Goal: Task Accomplishment & Management: Manage account settings

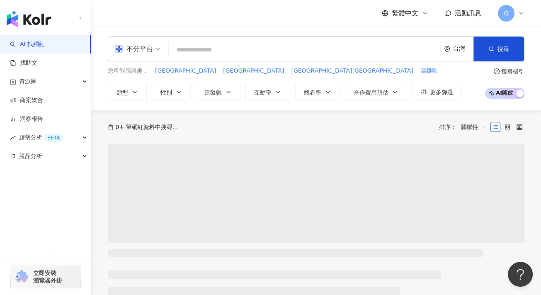
click at [501, 10] on span "Q" at bounding box center [506, 13] width 17 height 17
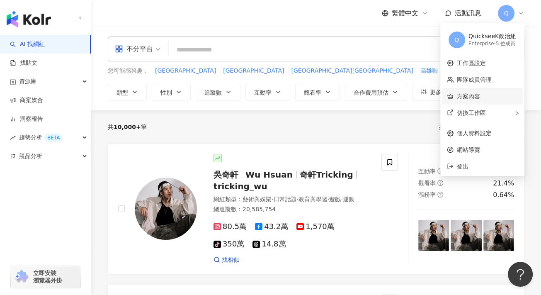
click at [475, 93] on link "方案內容" at bounding box center [468, 96] width 23 height 7
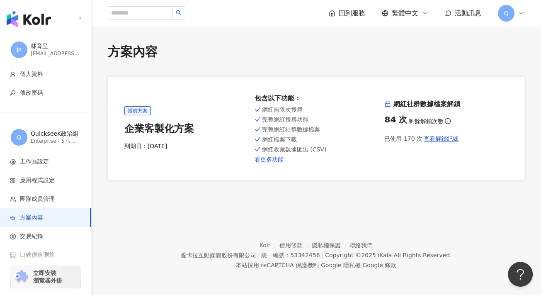
click at [151, 225] on footer "Kolr 使用條款 隱私權保護 聯絡我們 愛[PERSON_NAME]互動媒體股份有限公司 | 統一編號：53342456 | Copyright © 202…" at bounding box center [316, 249] width 450 height 92
click at [515, 22] on div "回到服務 繁體中文 活動訊息 Q" at bounding box center [316, 13] width 417 height 27
click at [521, 15] on icon at bounding box center [521, 13] width 7 height 7
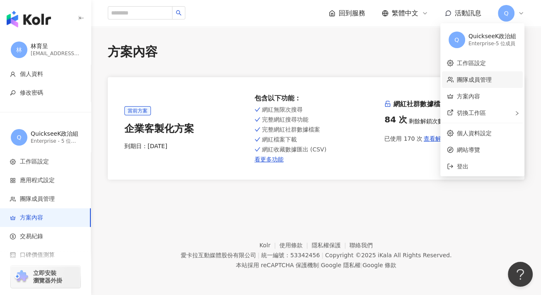
click at [492, 81] on link "團隊成員管理" at bounding box center [474, 79] width 35 height 7
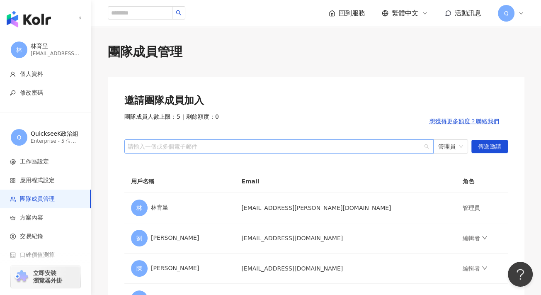
click at [259, 150] on div "請輸入一個或多個電子郵件" at bounding box center [278, 146] width 309 height 14
paste input "**********"
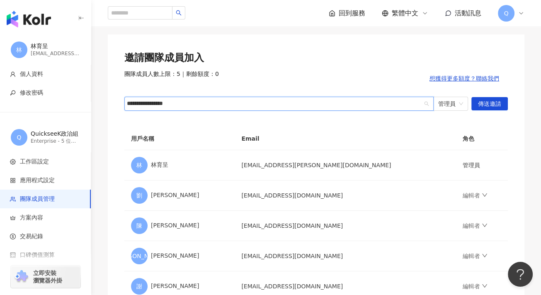
scroll to position [83, 0]
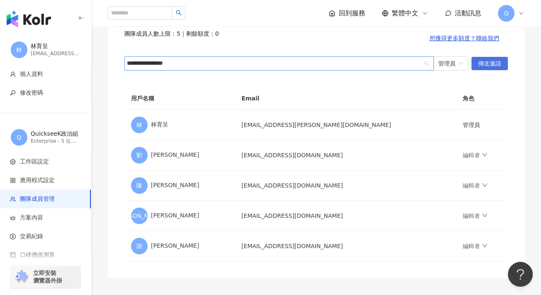
type input "**********"
click at [492, 60] on span "傳送邀請" at bounding box center [489, 63] width 23 height 13
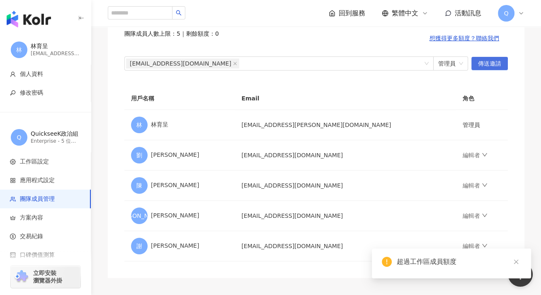
click at [492, 60] on span "傳送邀請" at bounding box center [489, 63] width 23 height 13
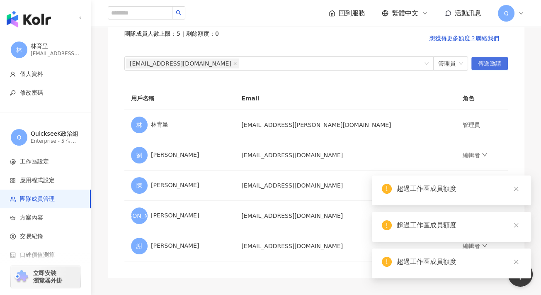
click at [492, 60] on span "傳送邀請" at bounding box center [489, 63] width 23 height 13
click at [474, 80] on div "邀請團隊成員加入 團隊成員人數上限：5 ｜ 剩餘額度：0 想獲得更多額度？聯絡我們 [EMAIL_ADDRESS][DOMAIN_NAME] 管理員 傳送邀請…" at bounding box center [316, 136] width 417 height 284
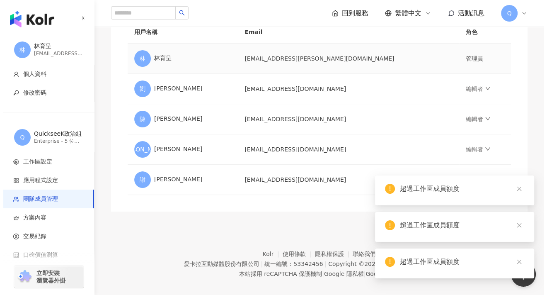
scroll to position [157, 0]
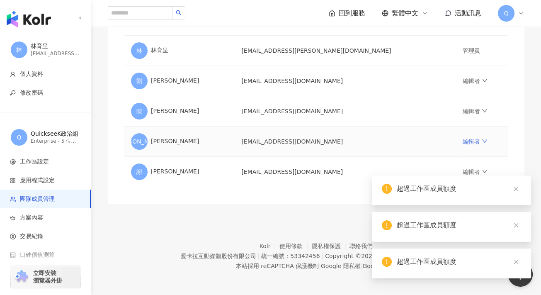
click at [463, 140] on link "編輯者" at bounding box center [475, 141] width 25 height 7
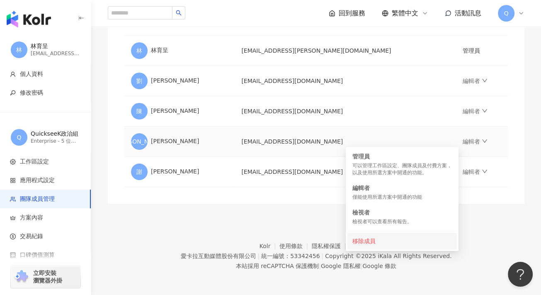
click at [356, 239] on div "移除成員" at bounding box center [401, 240] width 99 height 9
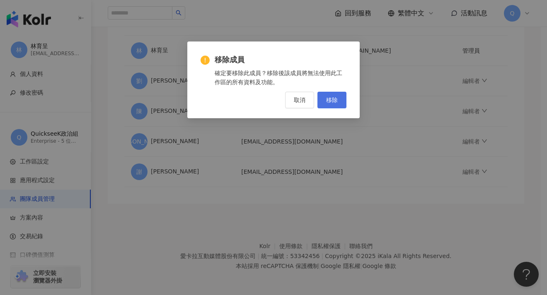
click at [324, 99] on button "移除" at bounding box center [332, 100] width 29 height 17
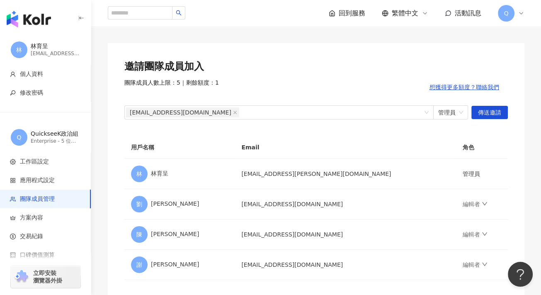
scroll to position [2, 0]
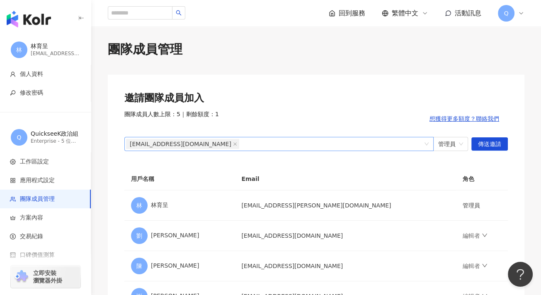
click at [267, 140] on div "[EMAIL_ADDRESS][DOMAIN_NAME]" at bounding box center [274, 144] width 297 height 12
click at [497, 141] on span "傳送邀請" at bounding box center [489, 144] width 23 height 13
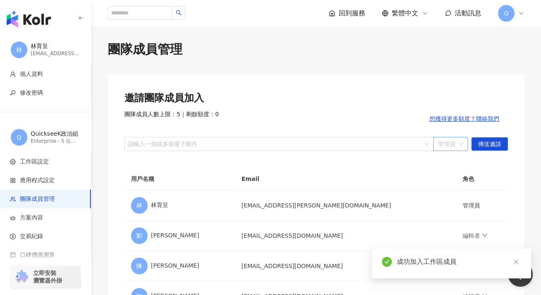
click at [453, 138] on span "管理員" at bounding box center [450, 143] width 25 height 13
click at [337, 163] on div "邀請團隊成員加入 團隊成員人數上限：5 ｜ 剩餘額度：0 想獲得更多額度？聯絡我們 請輸入一個或多個電子郵件 管理員 管理員 傳送邀請 用戶名稱 Email …" at bounding box center [316, 217] width 417 height 284
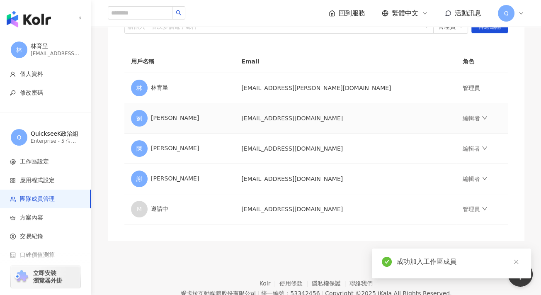
scroll to position [127, 0]
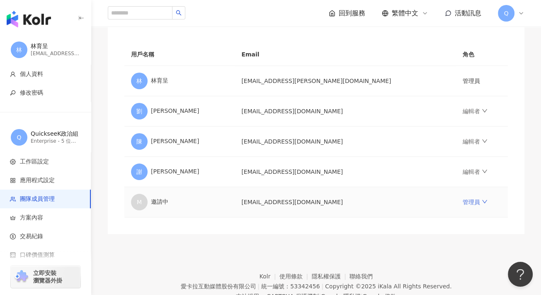
click at [463, 199] on link "管理員" at bounding box center [475, 202] width 25 height 7
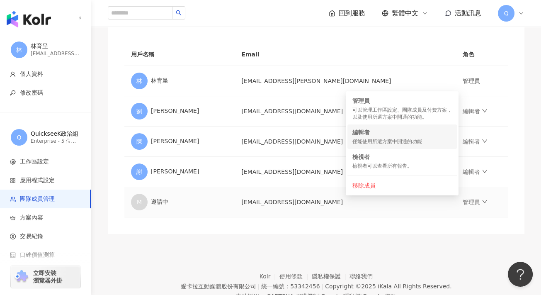
click at [408, 133] on div "編輯者" at bounding box center [401, 132] width 99 height 8
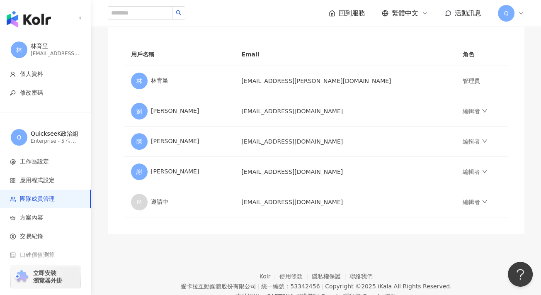
click at [384, 238] on footer "Kolr 使用條款 隱私權保護 聯絡我們 愛[PERSON_NAME]互動媒體股份有限公司 | 統一編號：53342456 | Copyright © 202…" at bounding box center [316, 280] width 450 height 92
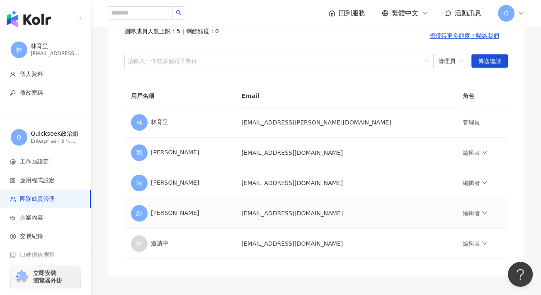
scroll to position [0, 0]
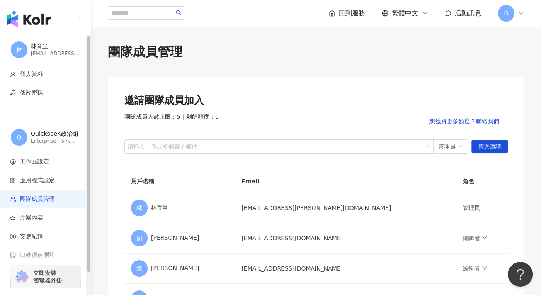
click at [28, 42] on div "[PERSON_NAME]育呈 [EMAIL_ADDRESS][PERSON_NAME][DOMAIN_NAME]" at bounding box center [45, 50] width 91 height 30
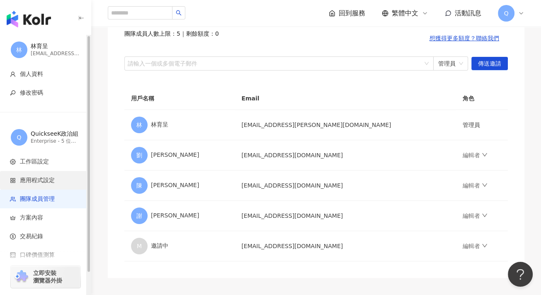
click at [46, 178] on span "應用程式設定" at bounding box center [37, 180] width 35 height 8
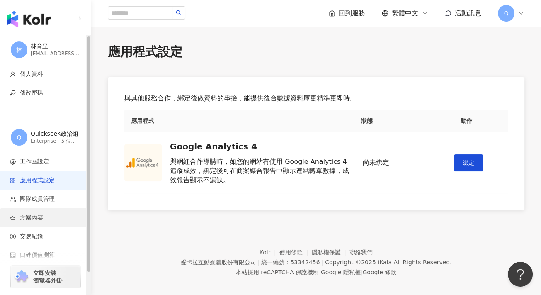
click at [43, 216] on span "方案內容" at bounding box center [31, 217] width 23 height 8
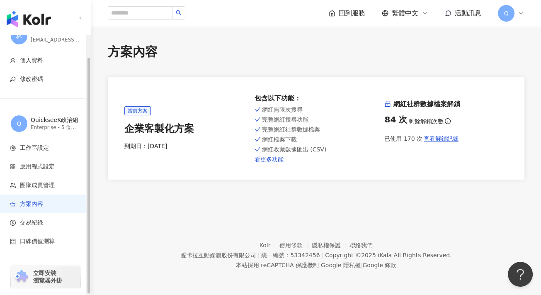
scroll to position [24, 0]
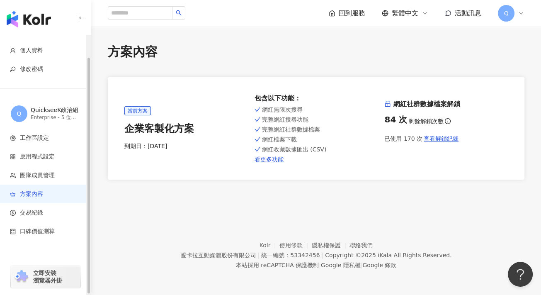
click at [43, 216] on span "交易紀錄" at bounding box center [31, 212] width 23 height 8
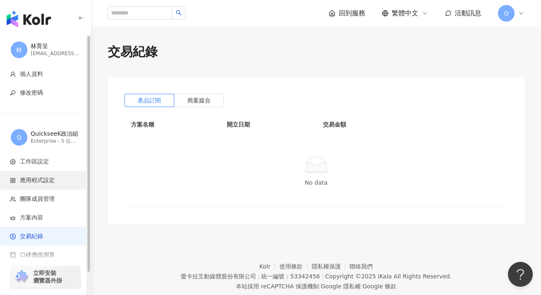
click at [45, 177] on span "應用程式設定" at bounding box center [37, 180] width 35 height 8
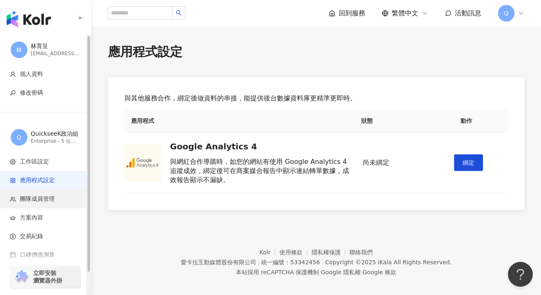
click at [46, 202] on span "團隊成員管理" at bounding box center [37, 199] width 35 height 8
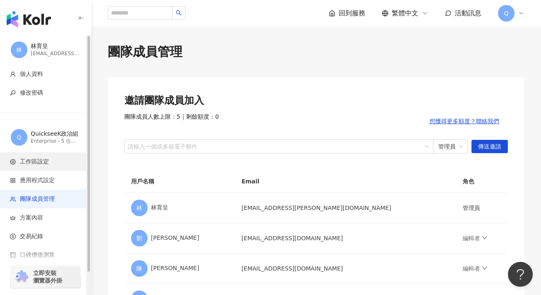
click at [46, 164] on span "工作區設定" at bounding box center [34, 162] width 29 height 8
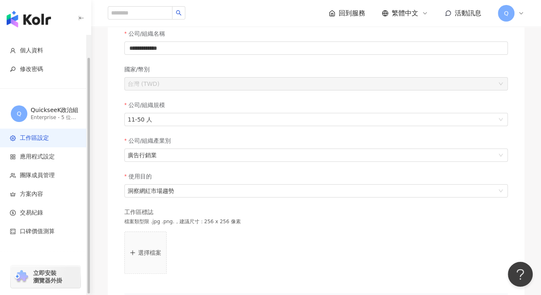
scroll to position [124, 0]
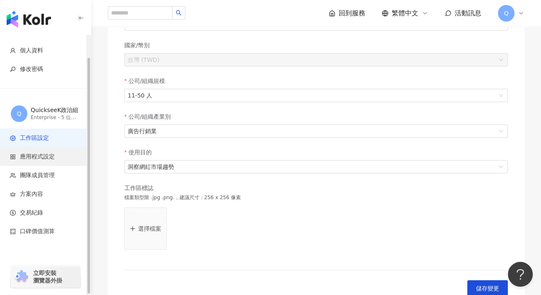
click at [48, 159] on span "應用程式設定" at bounding box center [37, 157] width 35 height 8
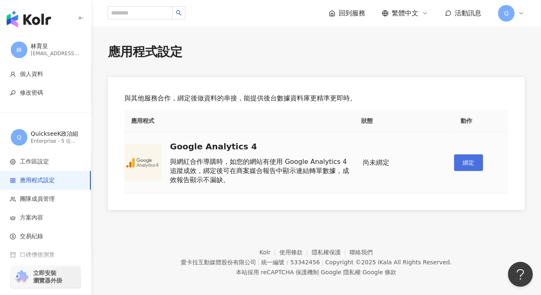
click at [461, 159] on button "綁定" at bounding box center [468, 162] width 29 height 17
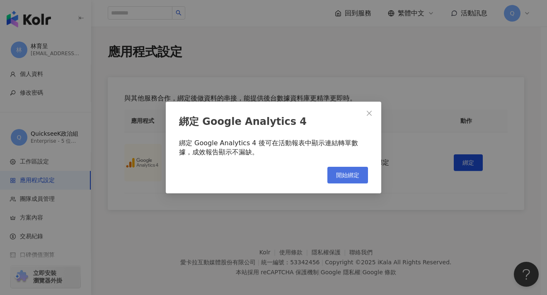
click at [354, 173] on span "開始綁定" at bounding box center [347, 175] width 23 height 7
click at [371, 112] on icon "close" at bounding box center [369, 113] width 7 height 7
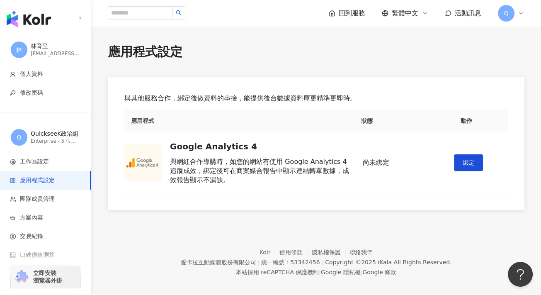
click at [311, 45] on div "應用程式設定" at bounding box center [316, 51] width 417 height 17
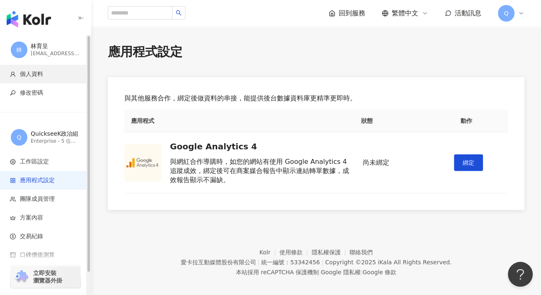
click at [34, 71] on span "個人資料" at bounding box center [31, 74] width 23 height 8
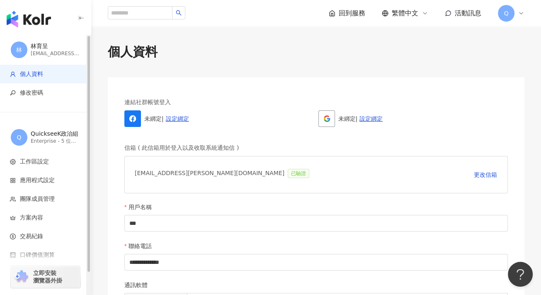
click at [34, 48] on div "林育呈" at bounding box center [56, 46] width 50 height 8
click at [32, 41] on div "[PERSON_NAME]育呈 [EMAIL_ADDRESS][PERSON_NAME][DOMAIN_NAME]" at bounding box center [45, 50] width 91 height 30
click at [26, 15] on img "button" at bounding box center [29, 19] width 44 height 17
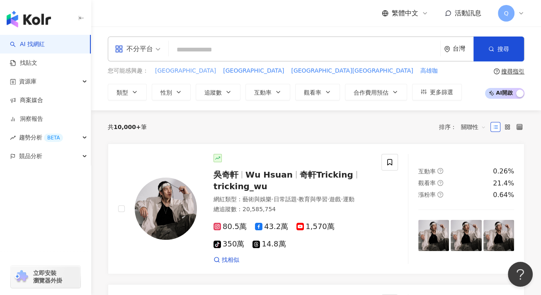
click at [166, 69] on span "[GEOGRAPHIC_DATA]" at bounding box center [185, 71] width 61 height 8
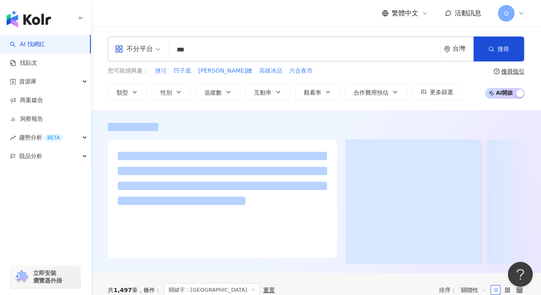
click at [161, 72] on span "鹽埕" at bounding box center [161, 71] width 12 height 8
type input "**"
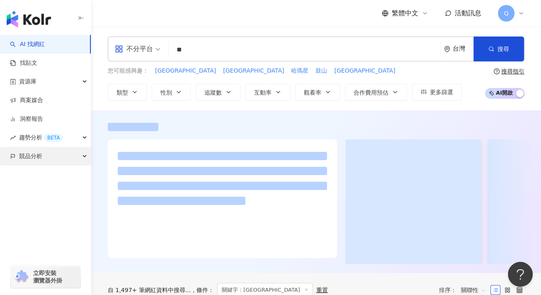
click at [52, 155] on div "競品分析" at bounding box center [45, 156] width 91 height 19
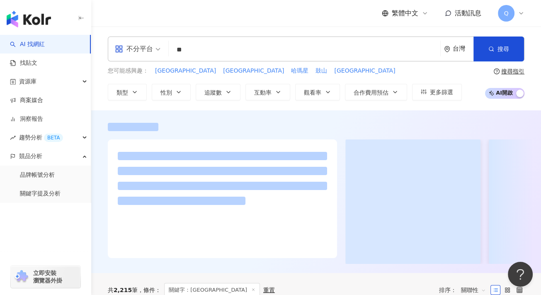
click at [514, 19] on div "Q" at bounding box center [511, 13] width 27 height 17
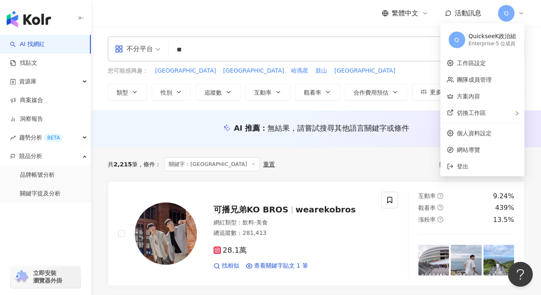
click at [358, 168] on div "共 2,215 筆 條件 ： 關鍵字：鹽埕 重置 排序： 關聯性" at bounding box center [316, 164] width 417 height 14
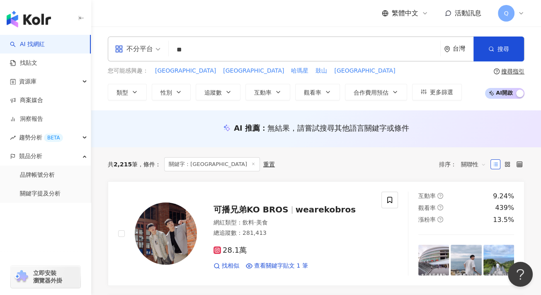
click at [502, 14] on span "Q" at bounding box center [506, 13] width 17 height 17
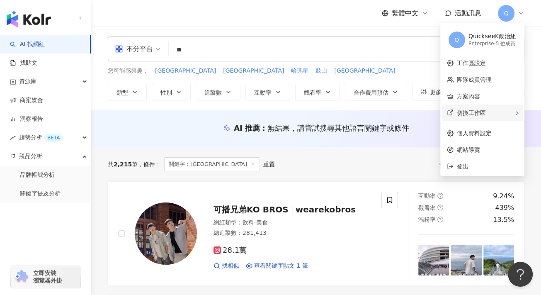
click at [496, 112] on div "切換工作區" at bounding box center [482, 112] width 81 height 17
click at [480, 97] on link "方案內容" at bounding box center [468, 96] width 23 height 7
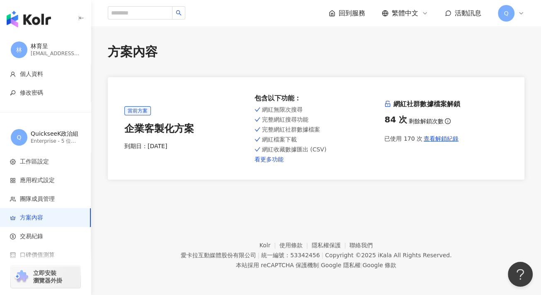
click at [272, 160] on link "看更多功能" at bounding box center [317, 159] width 124 height 7
click at [384, 75] on div "方案內容 當前方案 企業客製化方案 到期日： [DATE] 包含以下功能 ： 網紅無限次搜尋 完整網紅搜尋功能 完整網紅社群數據檔案 網紅檔案下載 網紅收藏數…" at bounding box center [316, 111] width 450 height 136
click at [461, 21] on div "回到服務 繁體中文 活動訊息 Q" at bounding box center [427, 13] width 196 height 17
click at [512, 19] on div "Q" at bounding box center [511, 13] width 27 height 17
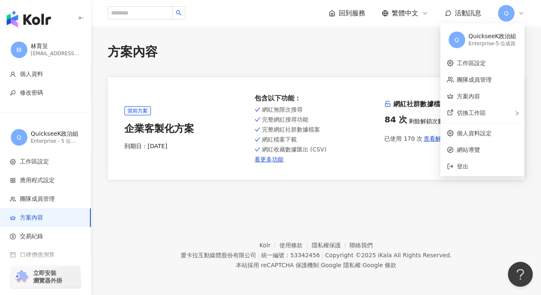
click at [512, 19] on div "Q" at bounding box center [511, 13] width 27 height 17
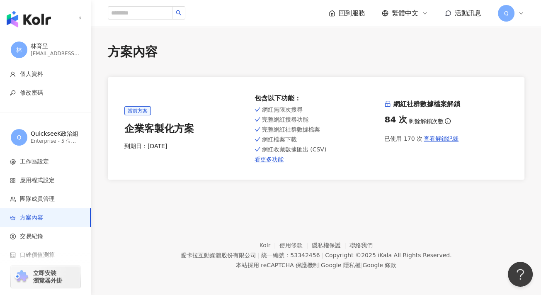
click at [420, 14] on div "繁體中文" at bounding box center [405, 13] width 46 height 9
click at [366, 13] on div "回到服務 繁體中文 活動訊息 Q" at bounding box center [427, 13] width 196 height 17
click at [347, 15] on span "回到服務" at bounding box center [352, 13] width 27 height 9
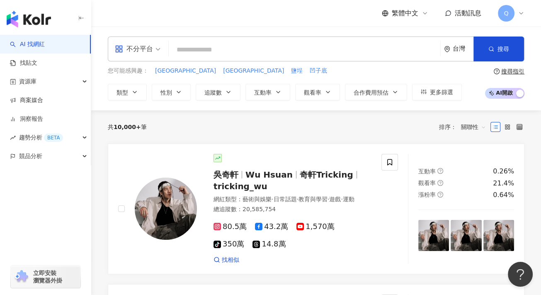
click at [214, 17] on div "繁體中文 活動訊息 Q" at bounding box center [316, 13] width 417 height 27
